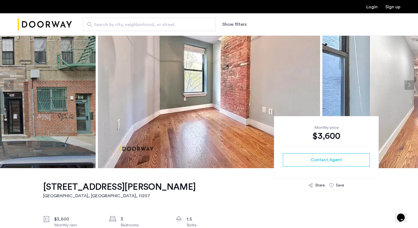
scroll to position [39, 0]
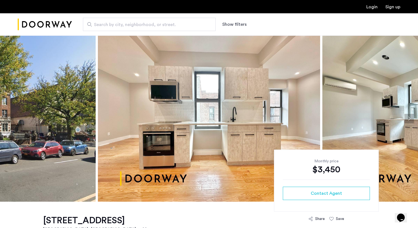
click at [68, 25] on img "Cazamio Logo" at bounding box center [45, 24] width 54 height 21
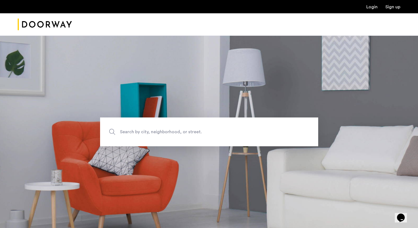
click at [187, 132] on span "Search by city, neighborhood, or street." at bounding box center [196, 131] width 153 height 7
click at [187, 132] on input "Search by city, neighborhood, or street." at bounding box center [209, 131] width 218 height 29
click at [169, 96] on section "Search by city, neighborhood, or street." at bounding box center [209, 131] width 418 height 192
click at [40, 24] on img "Cazamio Logo" at bounding box center [45, 24] width 54 height 21
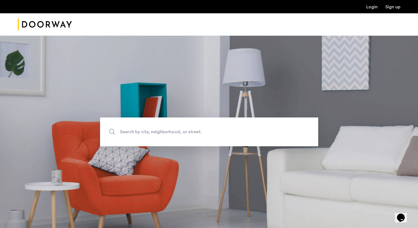
click at [43, 20] on img "Cazamio Logo" at bounding box center [45, 24] width 54 height 21
click at [58, 18] on img "Cazamio Logo" at bounding box center [45, 24] width 54 height 21
drag, startPoint x: 0, startPoint y: 0, endPoint x: 58, endPoint y: 18, distance: 60.2
click at [58, 18] on img "Cazamio Logo" at bounding box center [45, 24] width 54 height 21
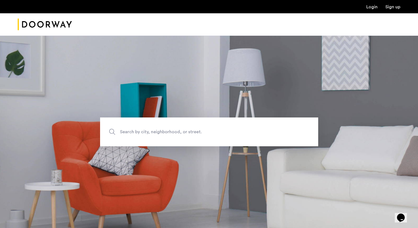
click at [53, 25] on img "Cazamio Logo" at bounding box center [45, 24] width 54 height 21
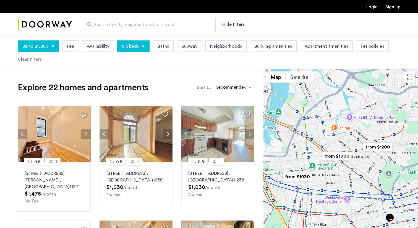
click at [54, 46] on div "Up to $1,800" at bounding box center [38, 45] width 41 height 11
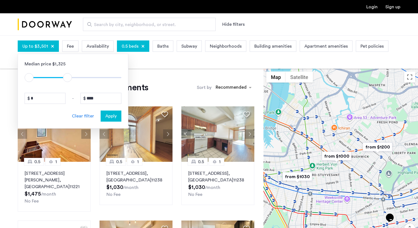
drag, startPoint x: 47, startPoint y: 78, endPoint x: 68, endPoint y: 78, distance: 20.7
click at [68, 78] on span "ngx-slider-max" at bounding box center [67, 77] width 9 height 9
drag, startPoint x: 101, startPoint y: 97, endPoint x: 89, endPoint y: 97, distance: 11.9
click at [89, 97] on input "****" at bounding box center [101, 98] width 41 height 11
type input "****"
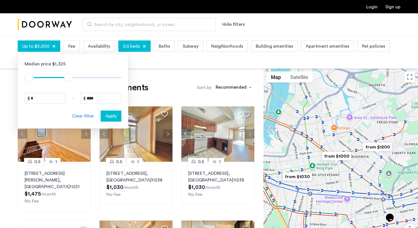
click at [113, 117] on span "Apply" at bounding box center [110, 116] width 11 height 7
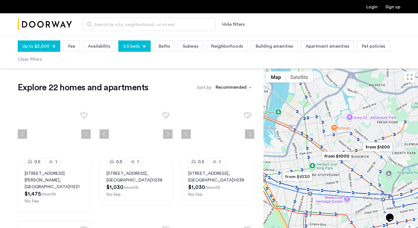
click at [143, 47] on div at bounding box center [144, 46] width 3 height 3
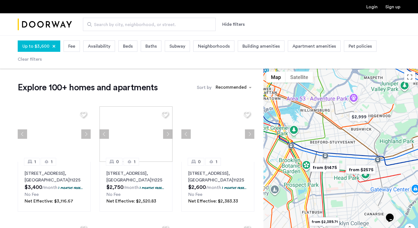
click at [129, 47] on span "Beds" at bounding box center [128, 46] width 10 height 7
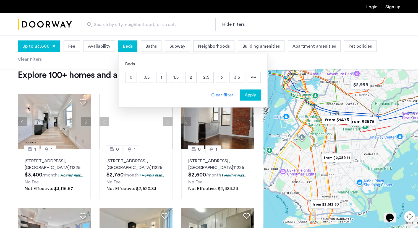
click at [224, 78] on p "3" at bounding box center [221, 77] width 11 height 11
click at [255, 98] on div "Apply" at bounding box center [250, 95] width 17 height 7
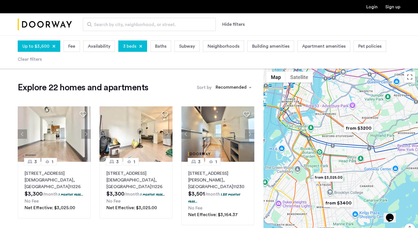
click at [369, 140] on div at bounding box center [341, 165] width 155 height 192
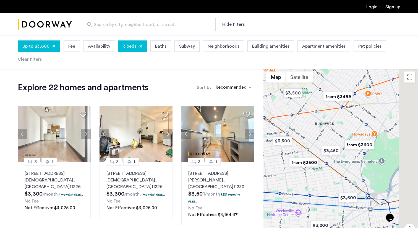
drag, startPoint x: 366, startPoint y: 131, endPoint x: 314, endPoint y: 124, distance: 52.2
click at [314, 124] on div at bounding box center [341, 165] width 155 height 192
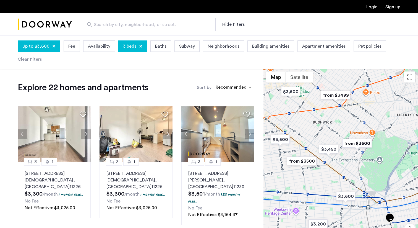
drag, startPoint x: 313, startPoint y: 121, endPoint x: 312, endPoint y: 131, distance: 10.3
click at [312, 131] on div at bounding box center [341, 165] width 155 height 192
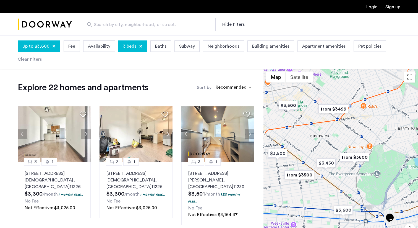
click at [334, 109] on img "from $3499" at bounding box center [333, 109] width 34 height 12
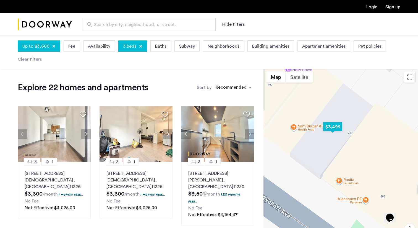
drag, startPoint x: 297, startPoint y: 125, endPoint x: 338, endPoint y: 124, distance: 40.1
click at [338, 124] on img "$3,499" at bounding box center [333, 126] width 24 height 12
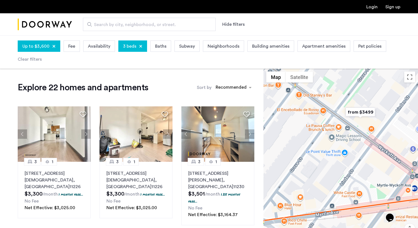
click at [357, 112] on img "from $3499" at bounding box center [361, 112] width 34 height 12
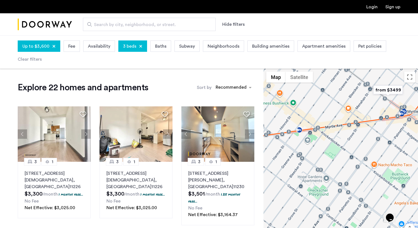
drag, startPoint x: 327, startPoint y: 173, endPoint x: 361, endPoint y: 124, distance: 59.6
click at [361, 124] on div "To navigate, press the arrow keys." at bounding box center [341, 165] width 155 height 192
